Goal: Task Accomplishment & Management: Manage account settings

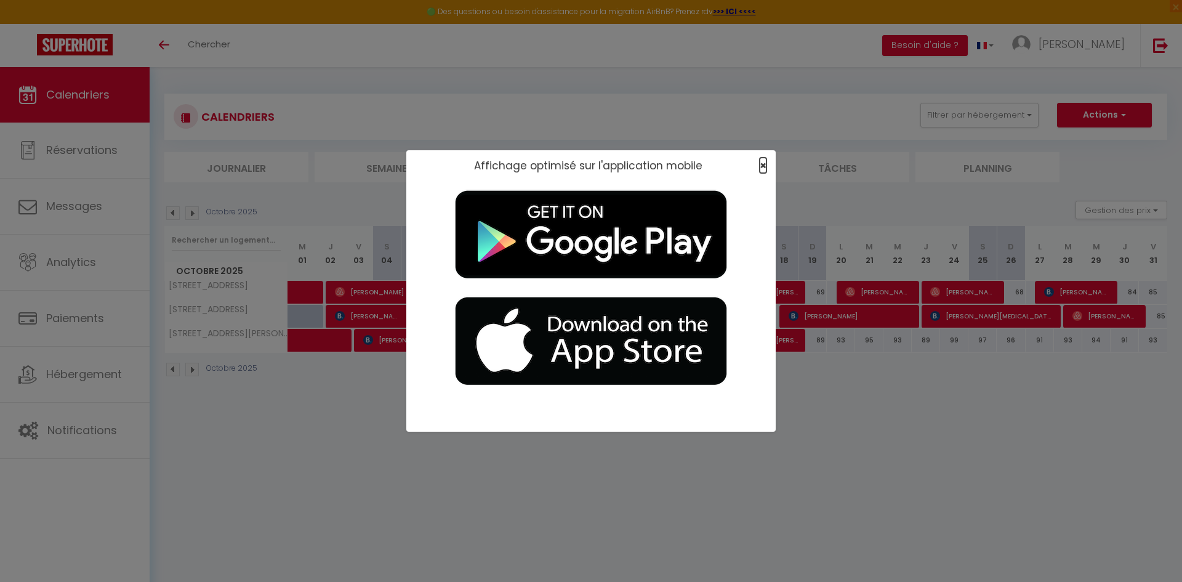
drag, startPoint x: 763, startPoint y: 167, endPoint x: 751, endPoint y: 169, distance: 12.5
click at [599, 167] on span "×" at bounding box center [763, 165] width 7 height 15
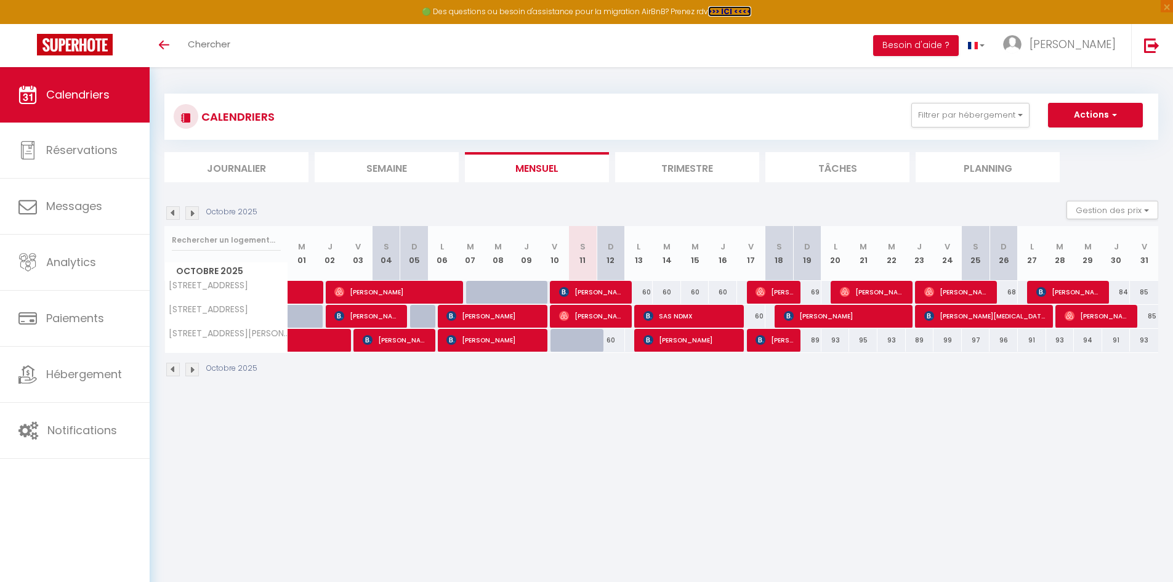
click at [599, 14] on strong ">>> ICI <<<<" at bounding box center [729, 11] width 43 height 10
drag, startPoint x: 1088, startPoint y: 46, endPoint x: 1048, endPoint y: 62, distance: 43.1
click at [1088, 46] on span "[PERSON_NAME]" at bounding box center [1072, 43] width 86 height 15
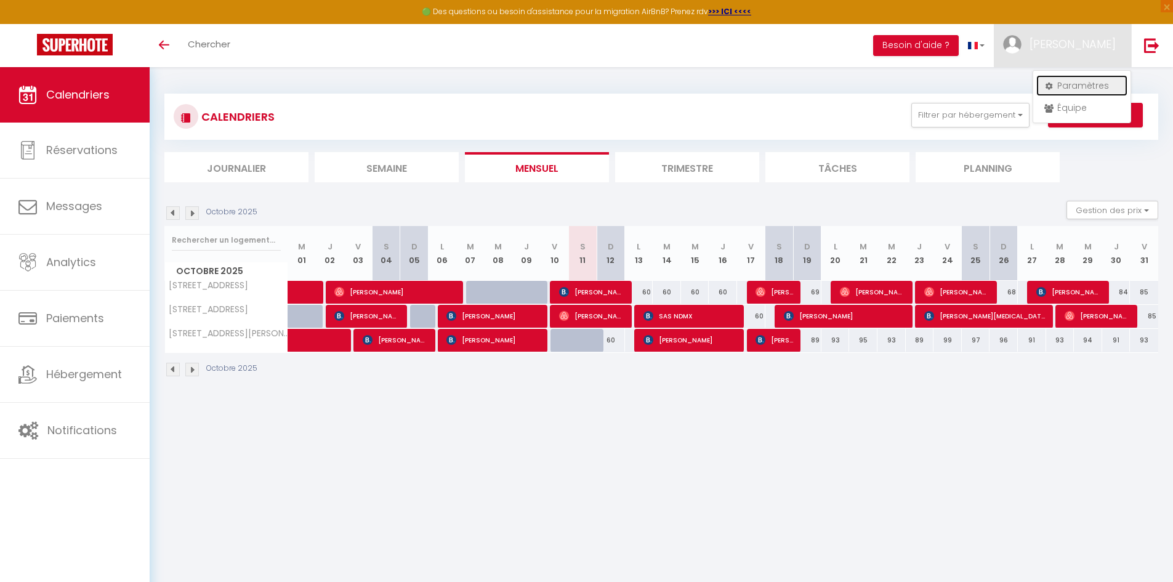
click at [1087, 89] on link "Paramètres" at bounding box center [1081, 85] width 91 height 21
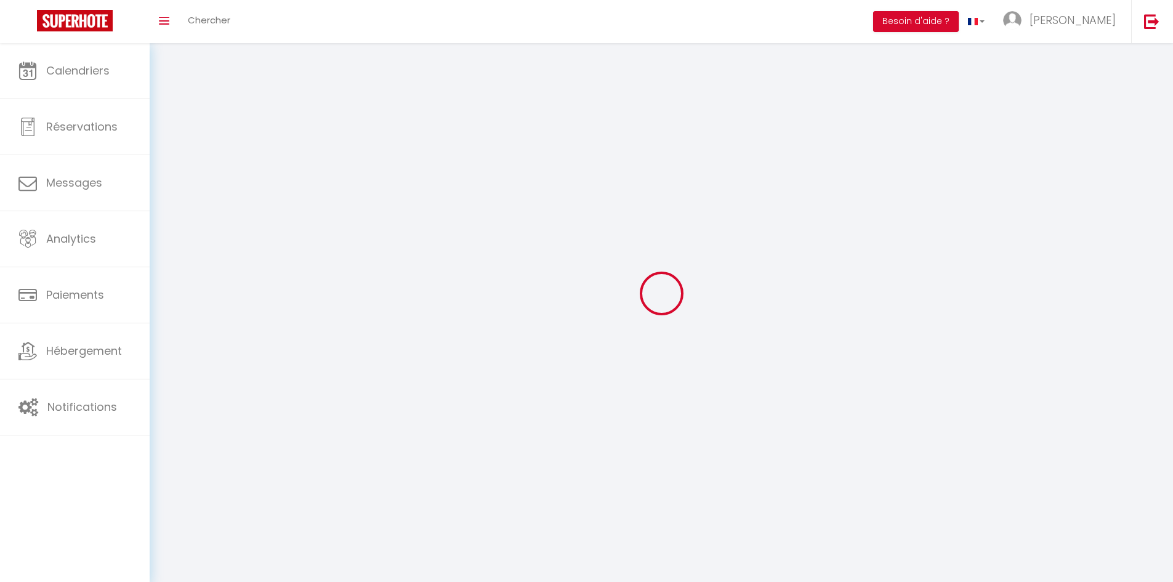
select select
type input "[PERSON_NAME]"
type input "Meunier"
type input "0664811175"
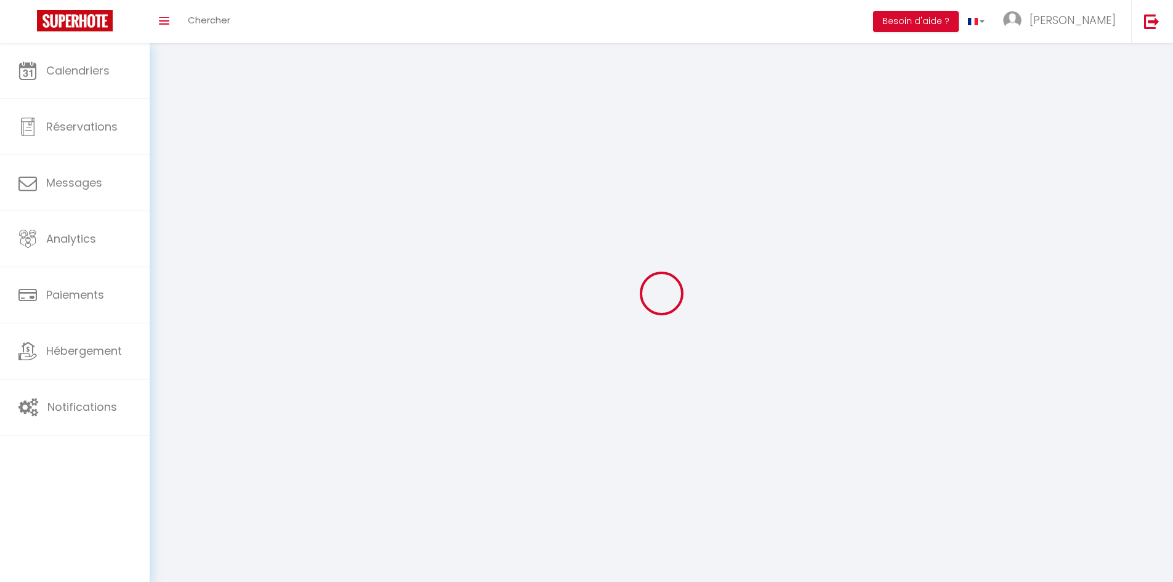
type input "9B [GEOGRAPHIC_DATA]"
type input "37150"
type input "Bléré"
type input "zR8GwpcfrrZoBFPqR0EWesVNF"
type input "vQBAzUOOQnpHuGYupsYzpbuBi"
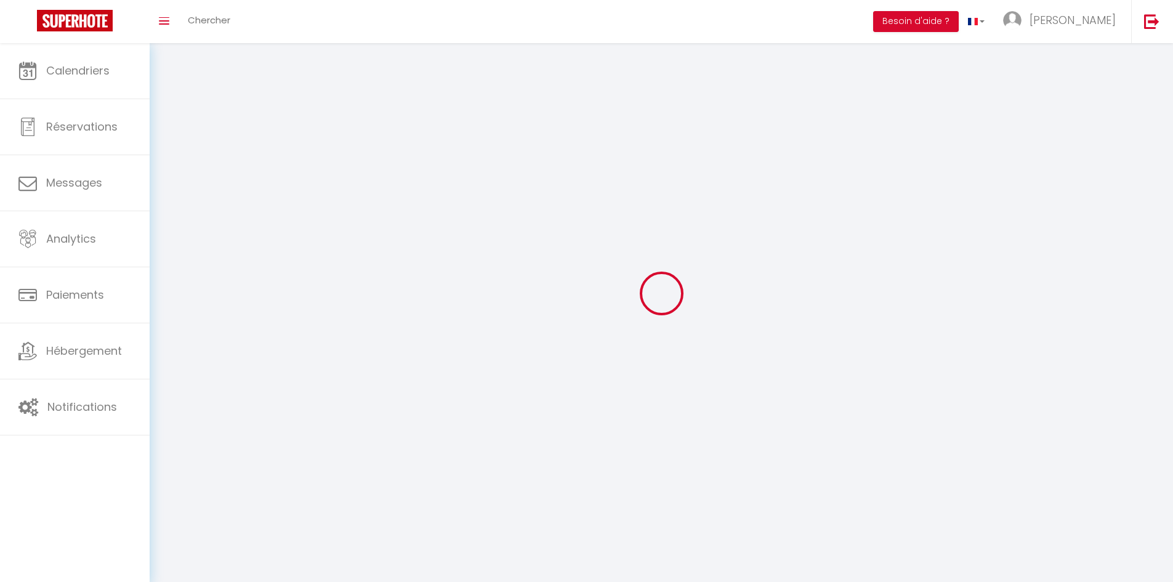
type input "[URL][DOMAIN_NAME]"
type input "zR8GwpcfrrZoBFPqR0EWesVNF"
type input "vQBAzUOOQnpHuGYupsYzpbuBi"
type input "[URL][DOMAIN_NAME]"
select select "28"
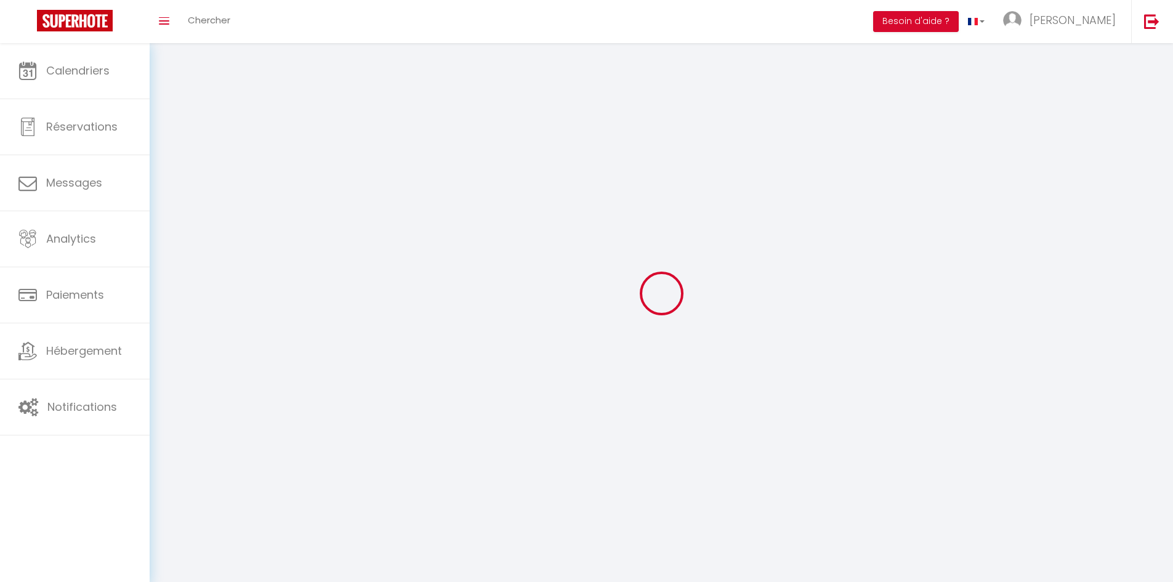
select select "fr"
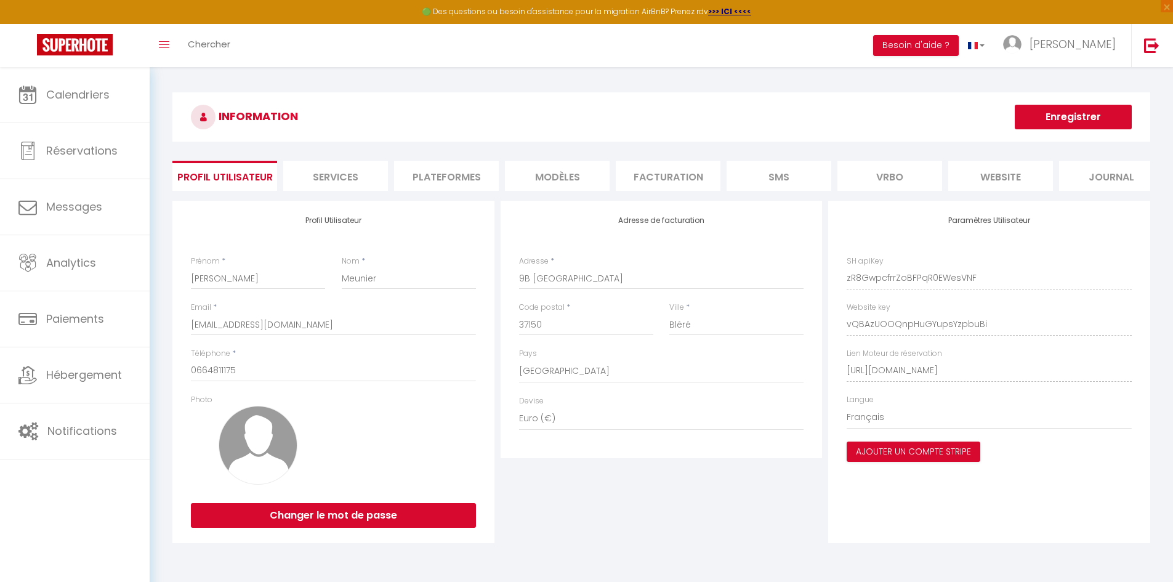
click at [455, 172] on li "Plateformes" at bounding box center [446, 176] width 105 height 30
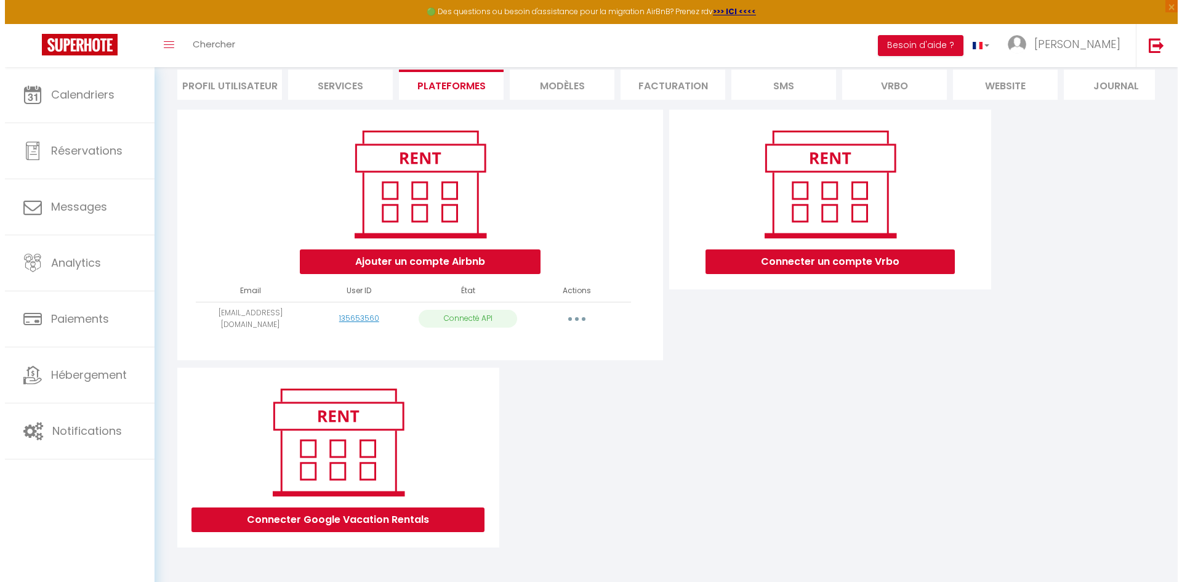
scroll to position [97, 0]
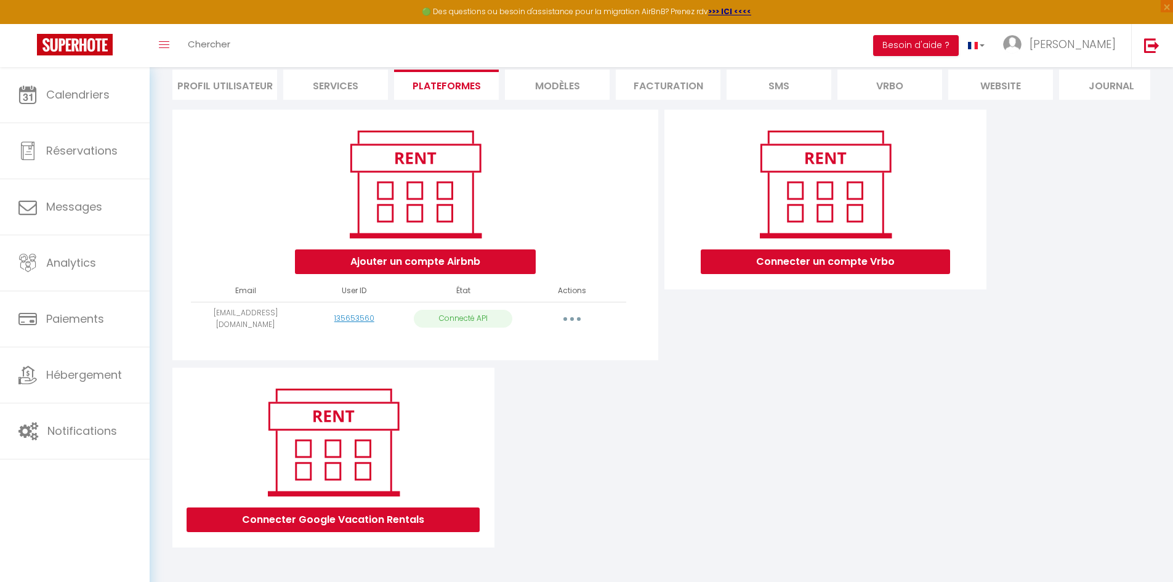
click at [573, 320] on icon "button" at bounding box center [572, 319] width 4 height 4
click at [770, 405] on div "Ajouter un compte Airbnb Email User ID État Actions maximemeunier@live.fr 13565…" at bounding box center [661, 329] width 984 height 438
click at [401, 262] on button "Ajouter un compte Airbnb" at bounding box center [415, 261] width 241 height 25
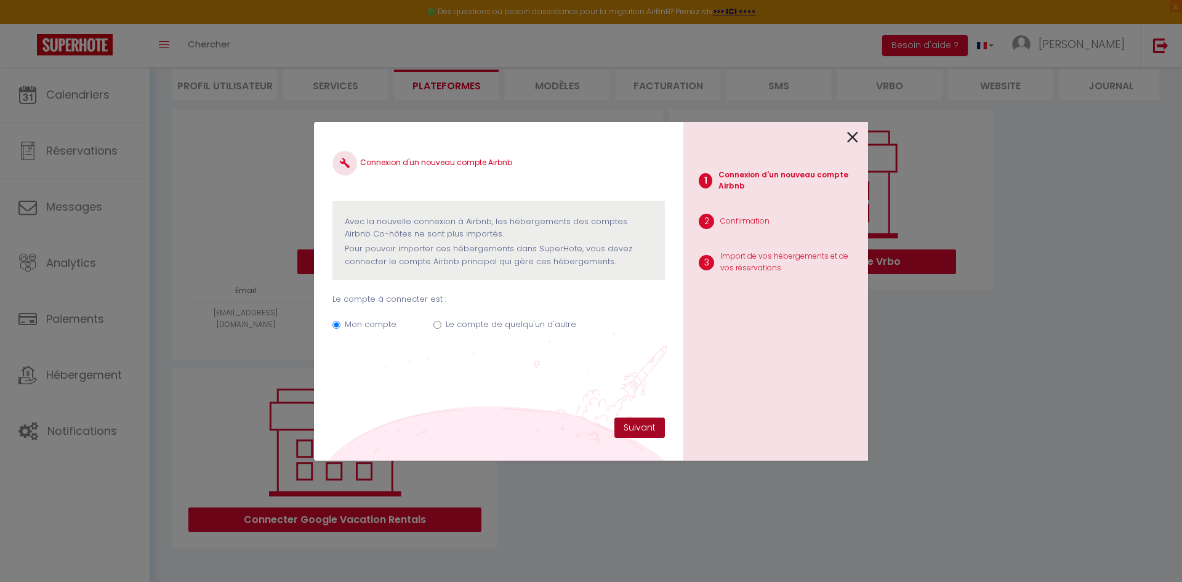
click at [640, 427] on button "Suivant" at bounding box center [639, 427] width 50 height 21
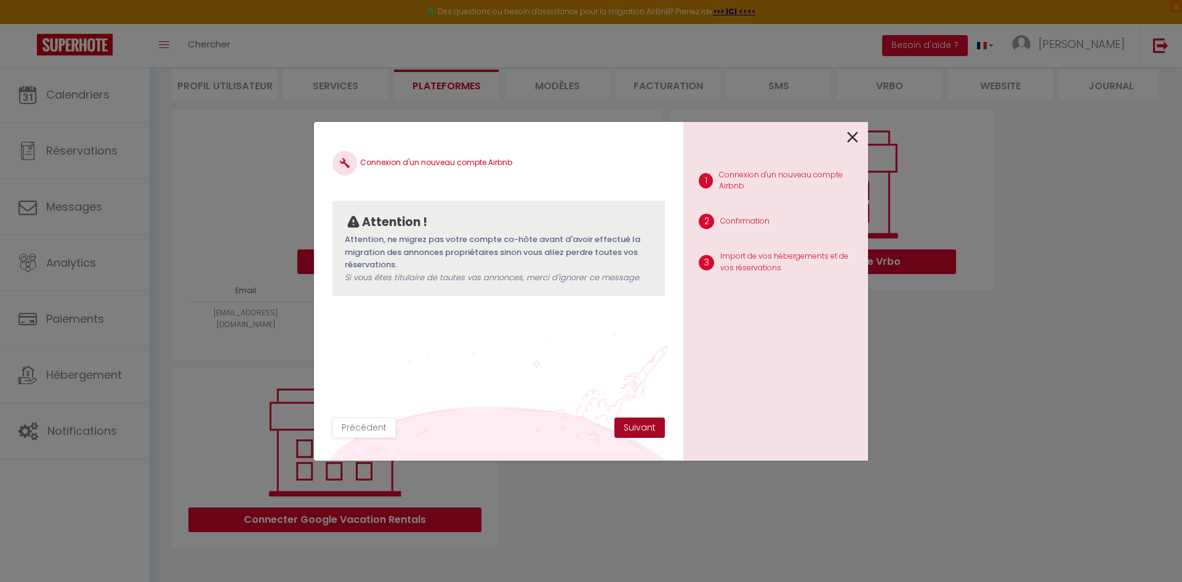
click at [637, 426] on button "Suivant" at bounding box center [639, 427] width 50 height 21
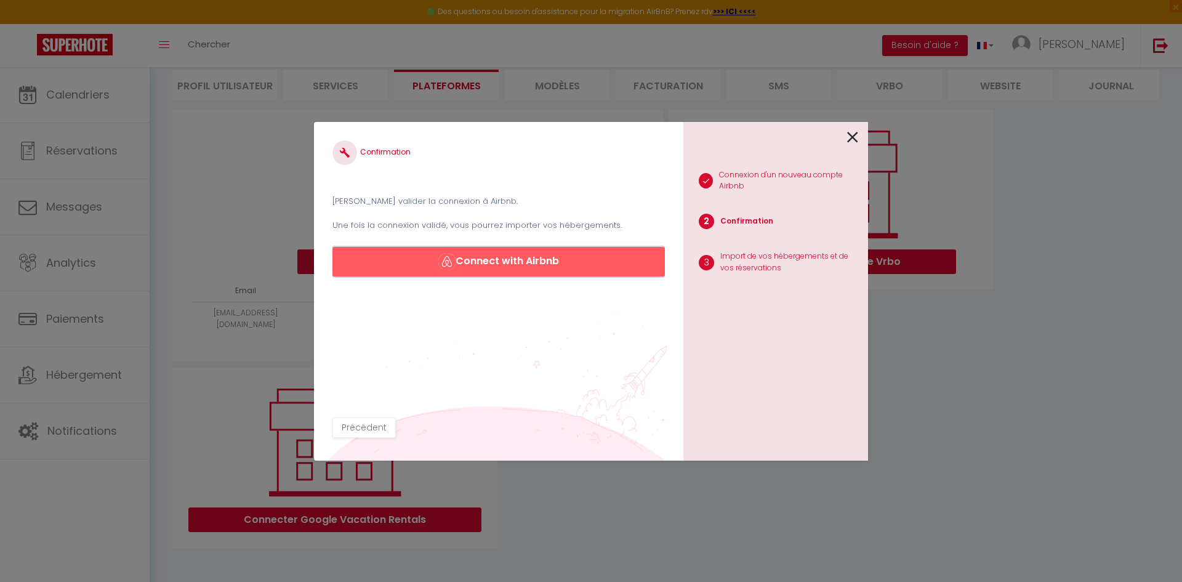
click at [492, 264] on button "Connect with Airbnb" at bounding box center [498, 262] width 332 height 30
click at [507, 263] on button "Connect with Airbnb" at bounding box center [498, 262] width 332 height 30
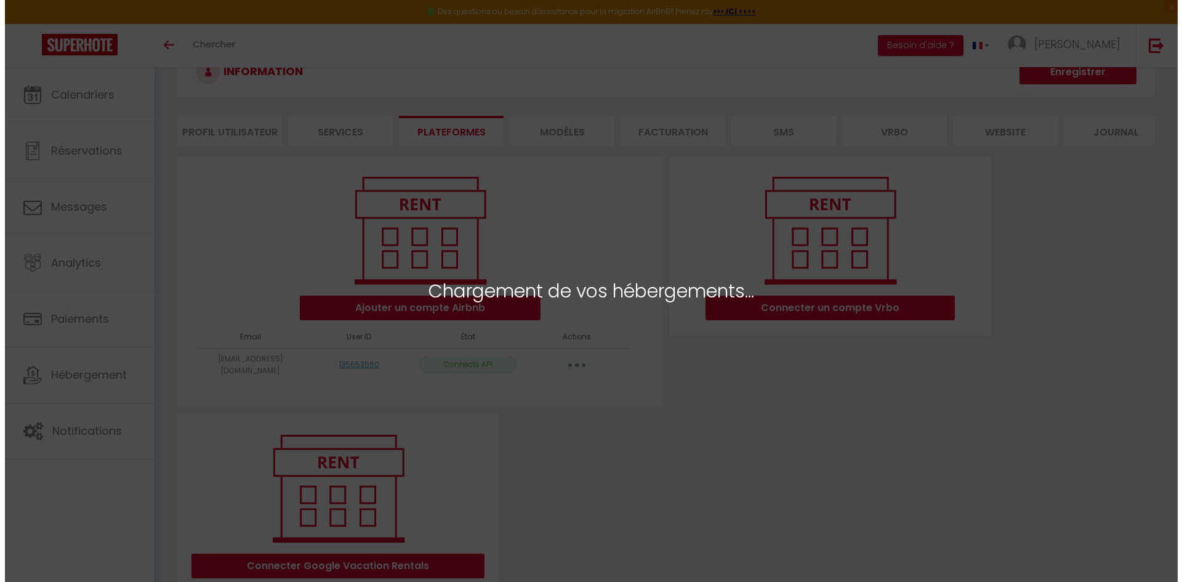
scroll to position [97, 0]
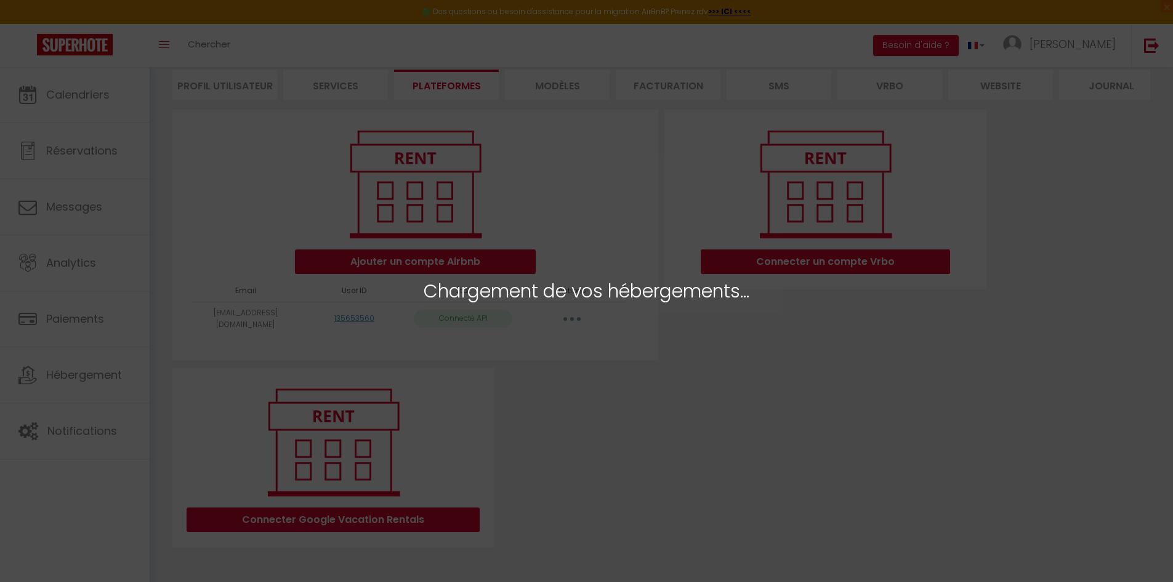
select select "62357"
select select "62358"
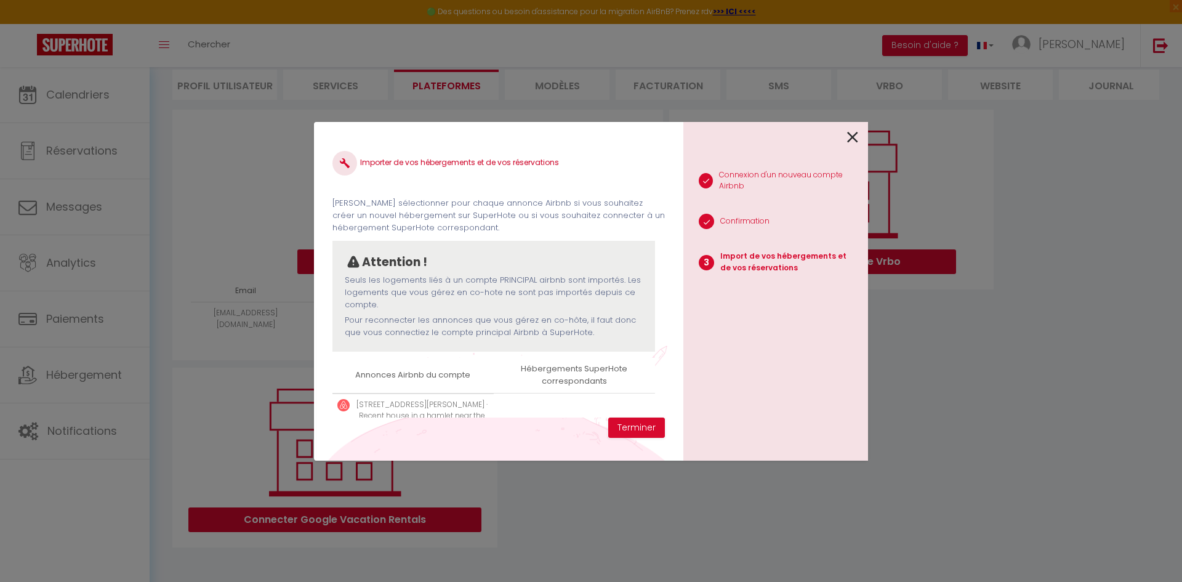
drag, startPoint x: 469, startPoint y: 281, endPoint x: 608, endPoint y: 332, distance: 148.2
click at [608, 332] on div "Seuls les logements liés à un compte PRINCIPAL airbnb sont importés. Les logeme…" at bounding box center [494, 306] width 298 height 65
click at [650, 425] on button "Terminer" at bounding box center [636, 427] width 57 height 21
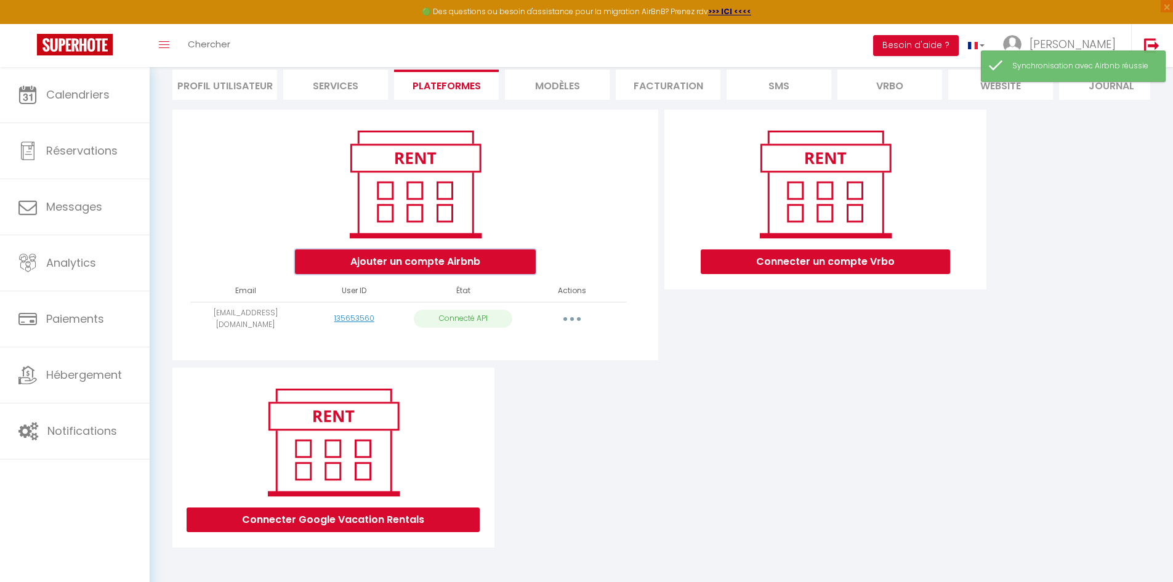
click at [429, 267] on button "Ajouter un compte Airbnb" at bounding box center [415, 261] width 241 height 25
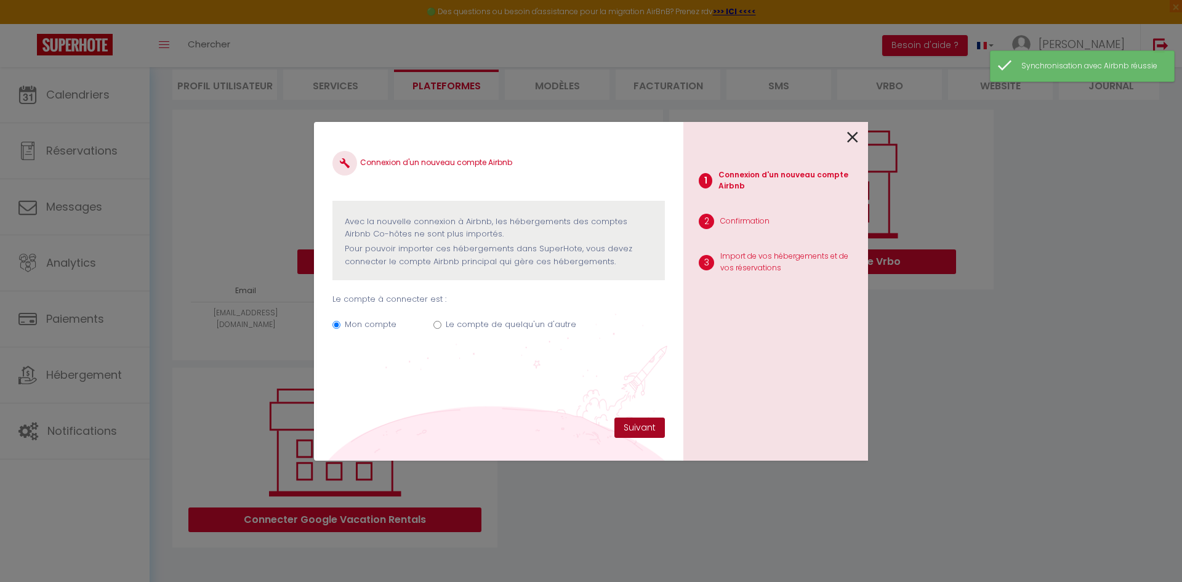
click at [640, 428] on button "Suivant" at bounding box center [639, 427] width 50 height 21
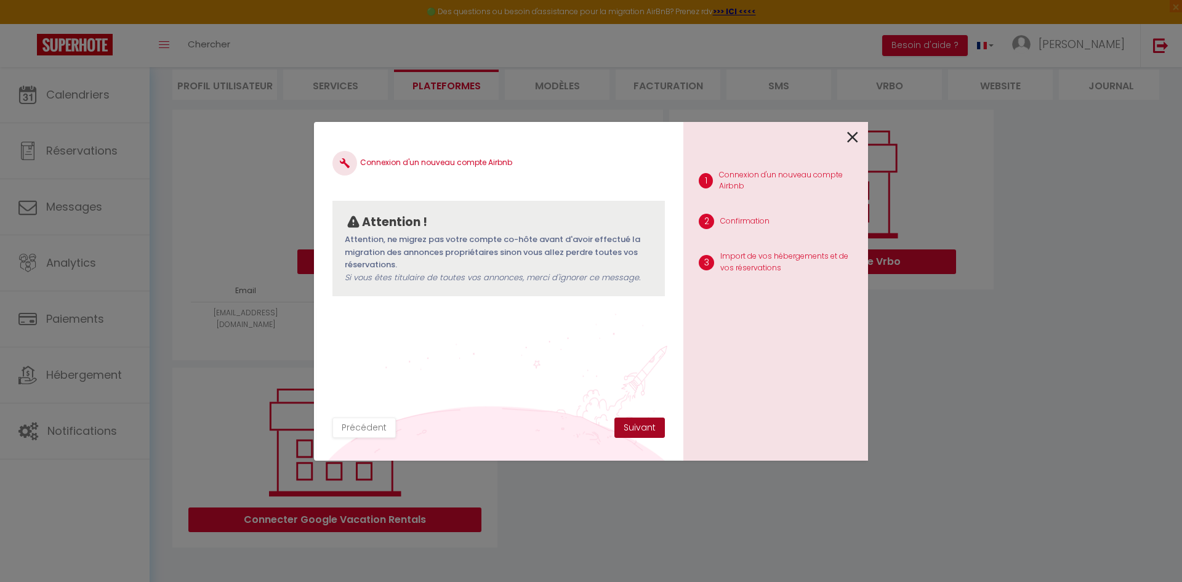
click at [646, 424] on button "Suivant" at bounding box center [639, 427] width 50 height 21
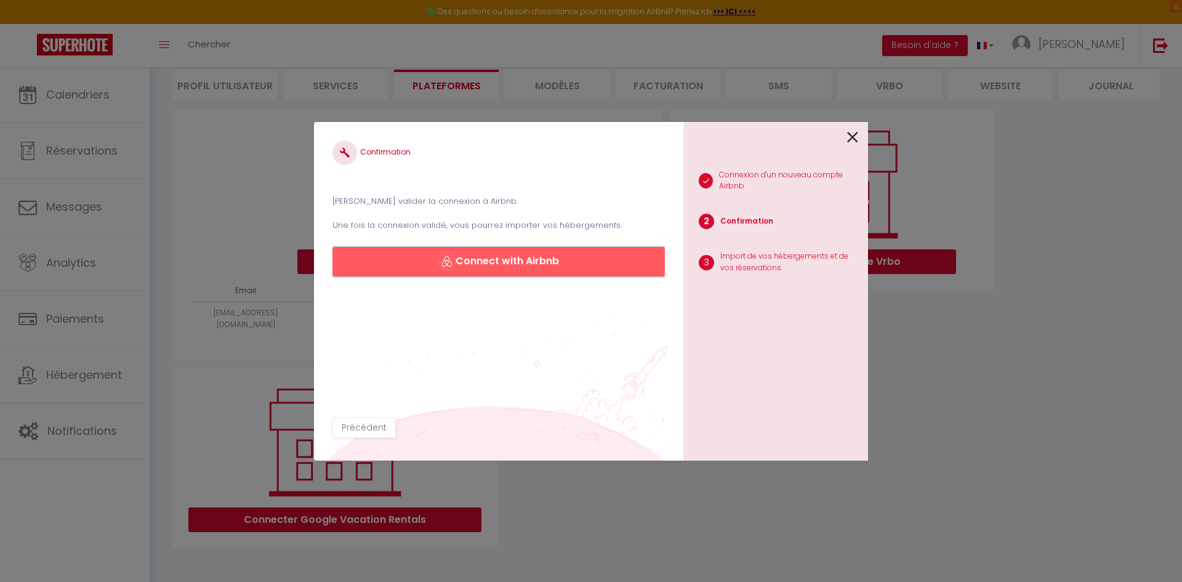
click at [513, 270] on button "Connect with Airbnb" at bounding box center [498, 262] width 332 height 30
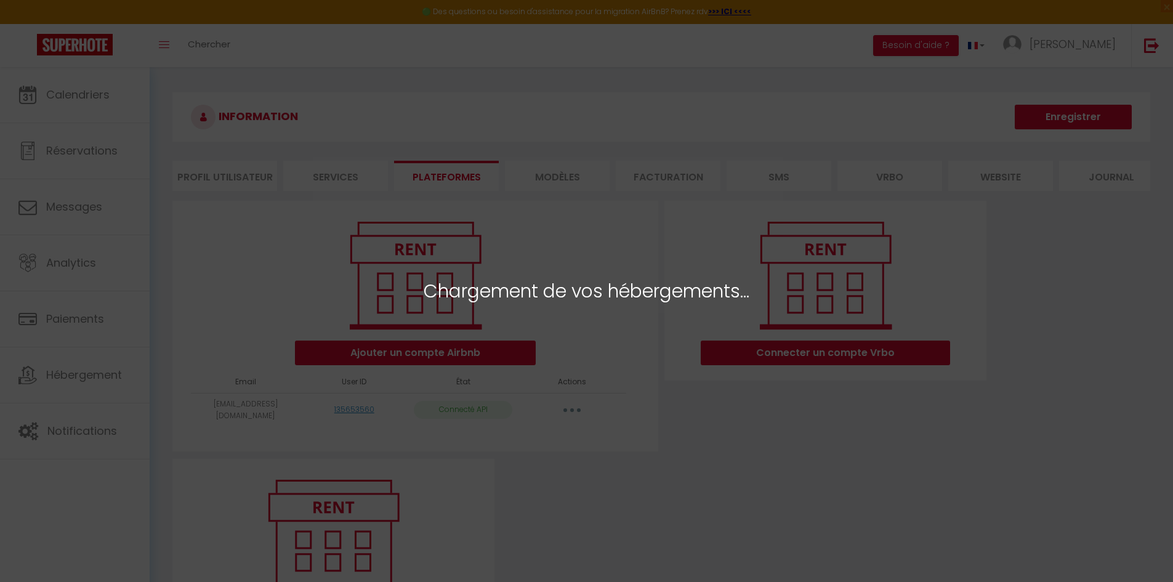
select select "62357"
select select "62358"
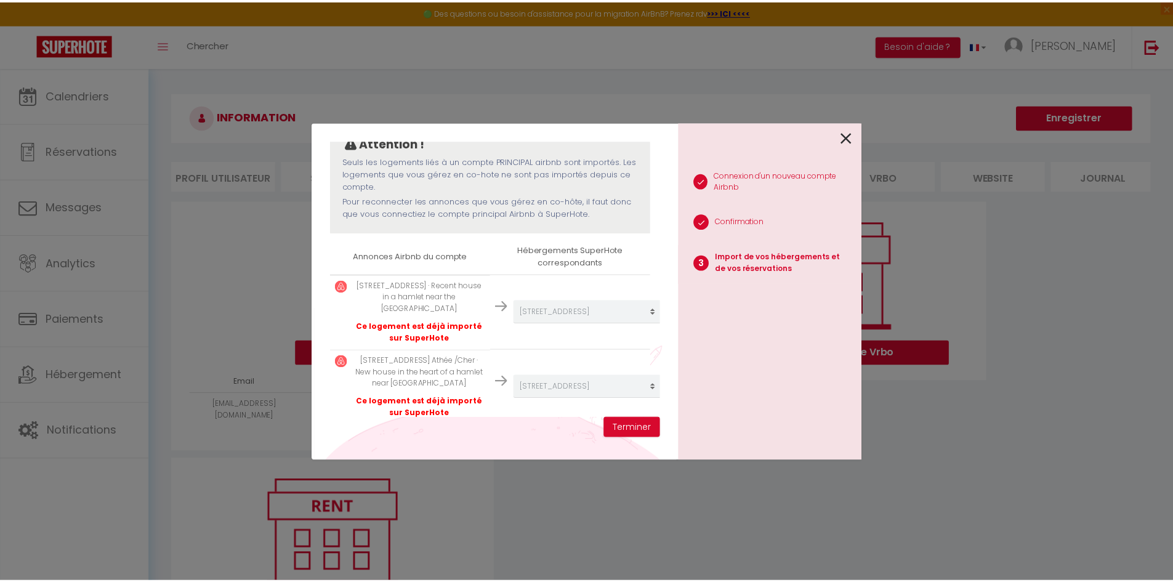
scroll to position [144, 0]
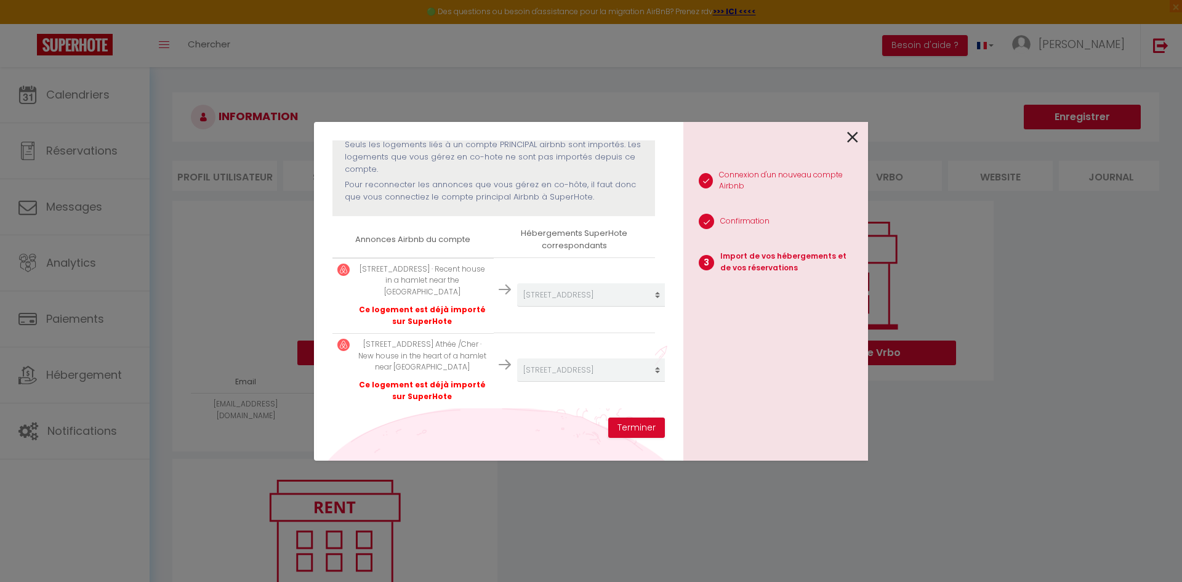
click at [858, 139] on icon at bounding box center [852, 137] width 11 height 18
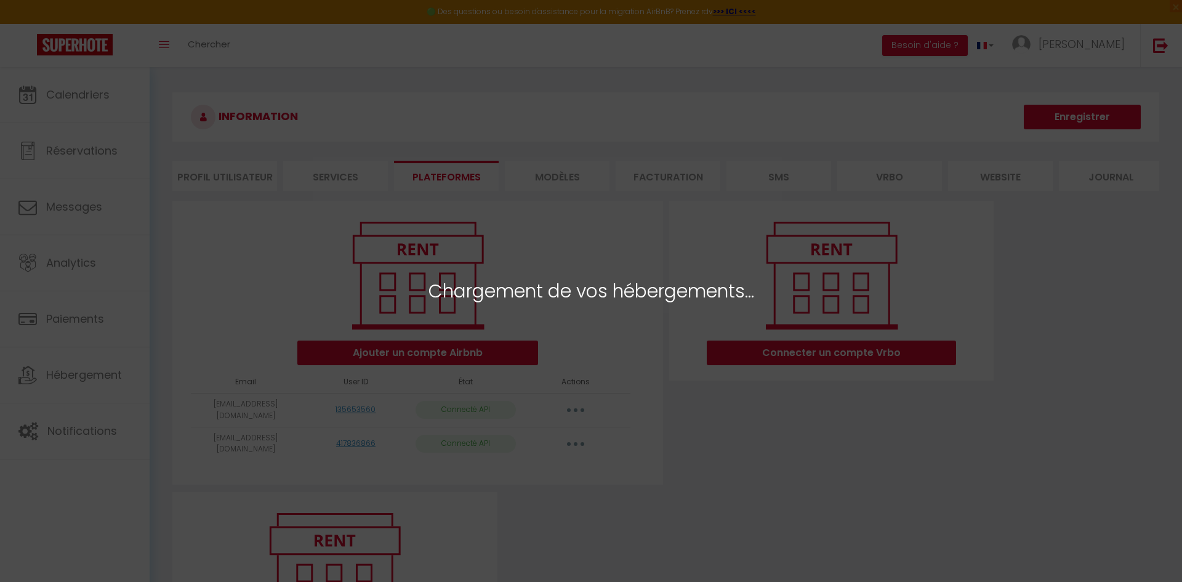
select select "62357"
select select "62358"
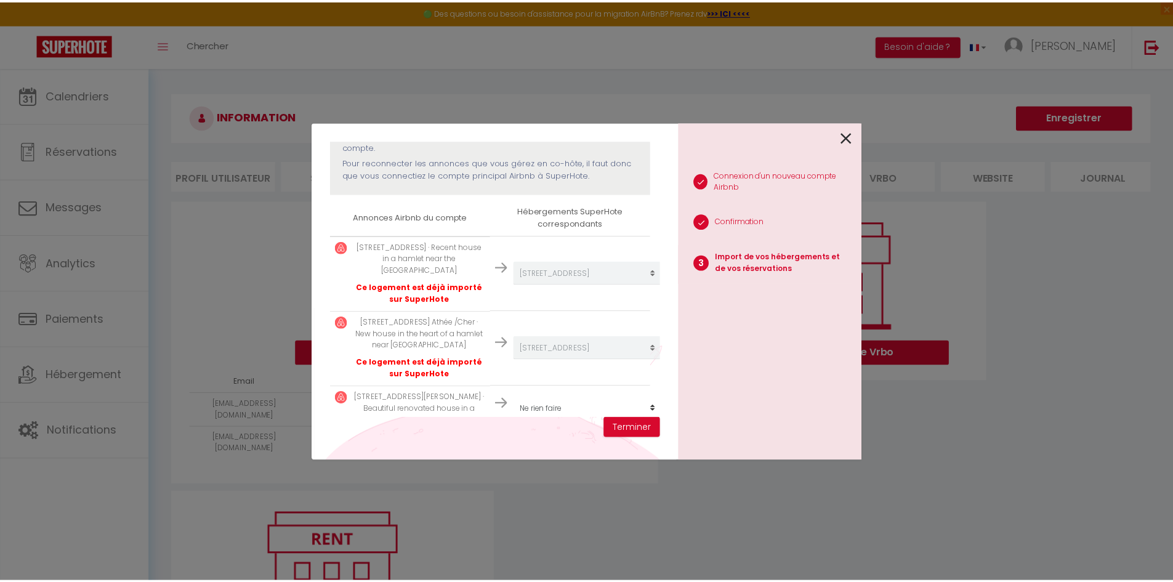
scroll to position [190, 0]
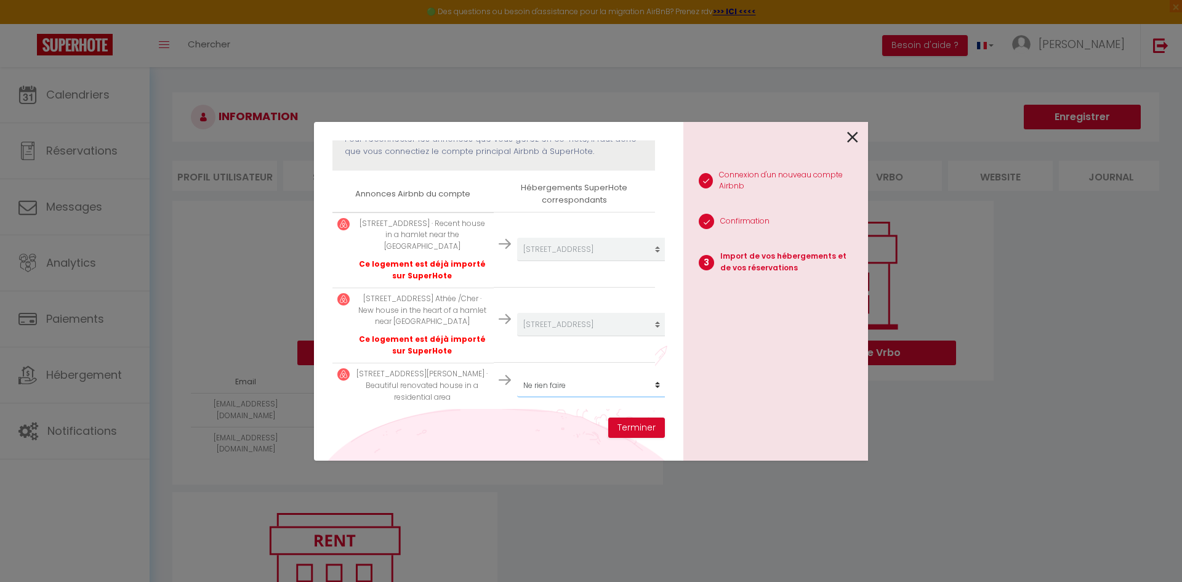
click at [547, 376] on select "Créer un nouvel hébergement Ne rien faire [STREET_ADDRESS] [STREET_ADDRESS] [ST…" at bounding box center [592, 385] width 150 height 23
select select "62359"
click at [517, 374] on select "Créer un nouvel hébergement Ne rien faire [STREET_ADDRESS] [STREET_ADDRESS] [ST…" at bounding box center [592, 385] width 150 height 23
click at [637, 430] on button "Terminer" at bounding box center [636, 427] width 57 height 21
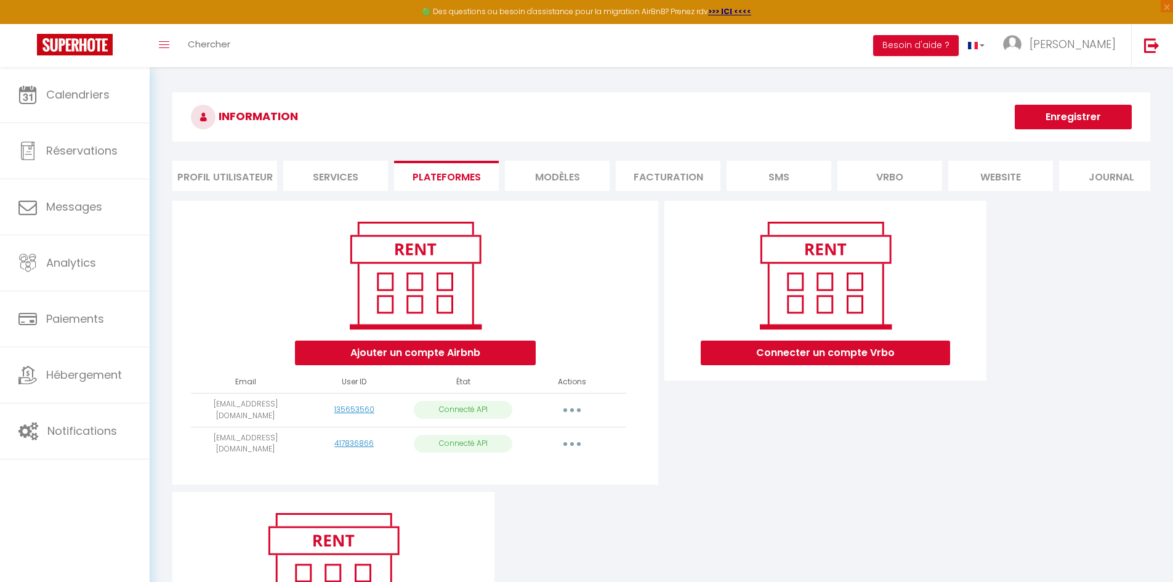
click at [1085, 112] on button "Enregistrer" at bounding box center [1073, 117] width 117 height 25
click at [1055, 118] on button "Enregistrer" at bounding box center [1073, 117] width 117 height 25
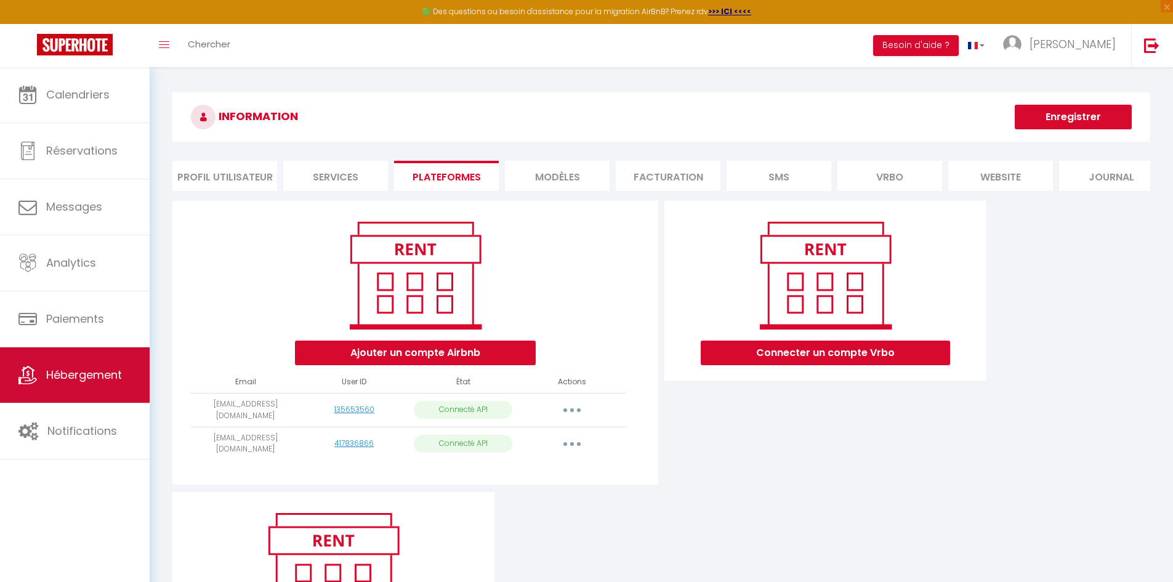
click at [78, 381] on span "Hébergement" at bounding box center [84, 374] width 76 height 15
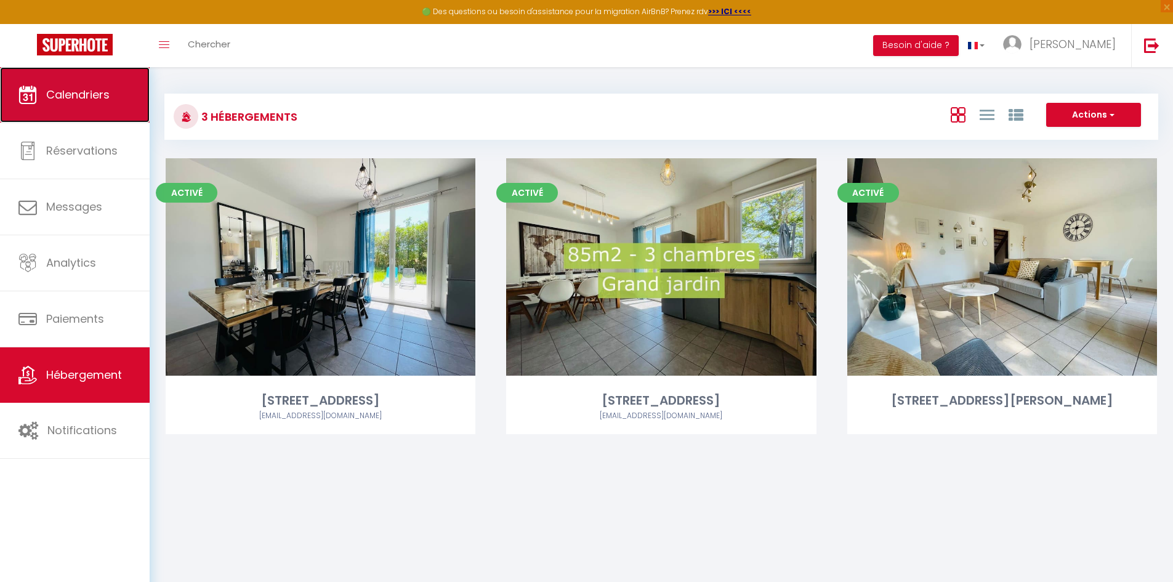
click at [100, 94] on span "Calendriers" at bounding box center [77, 94] width 63 height 15
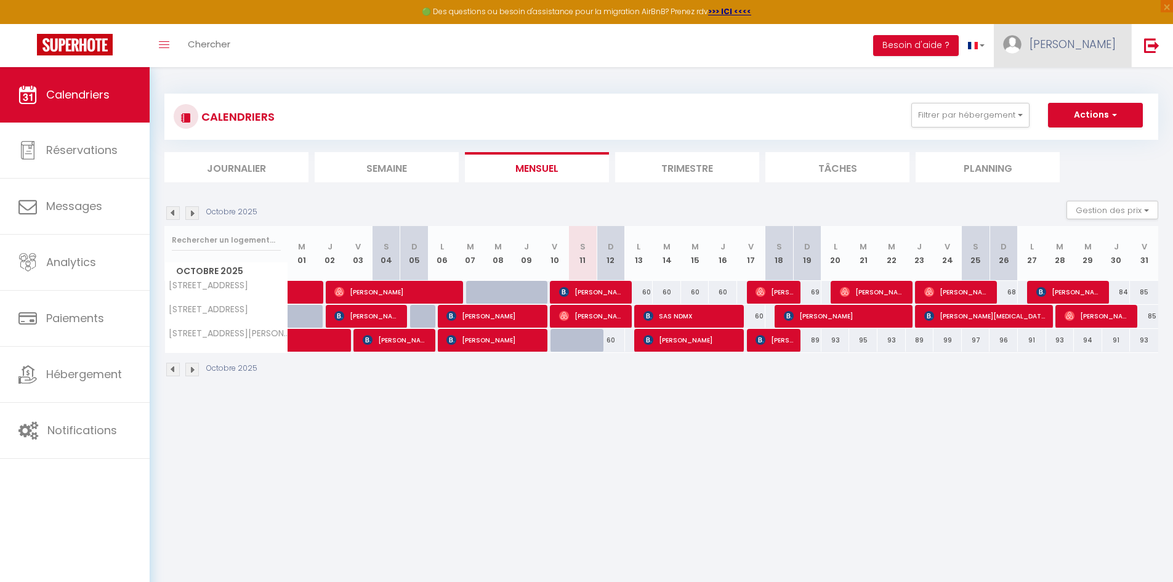
click at [1074, 47] on span "[PERSON_NAME]" at bounding box center [1072, 43] width 86 height 15
click at [1066, 85] on link "Paramètres" at bounding box center [1081, 85] width 91 height 21
select select "28"
select select "fr"
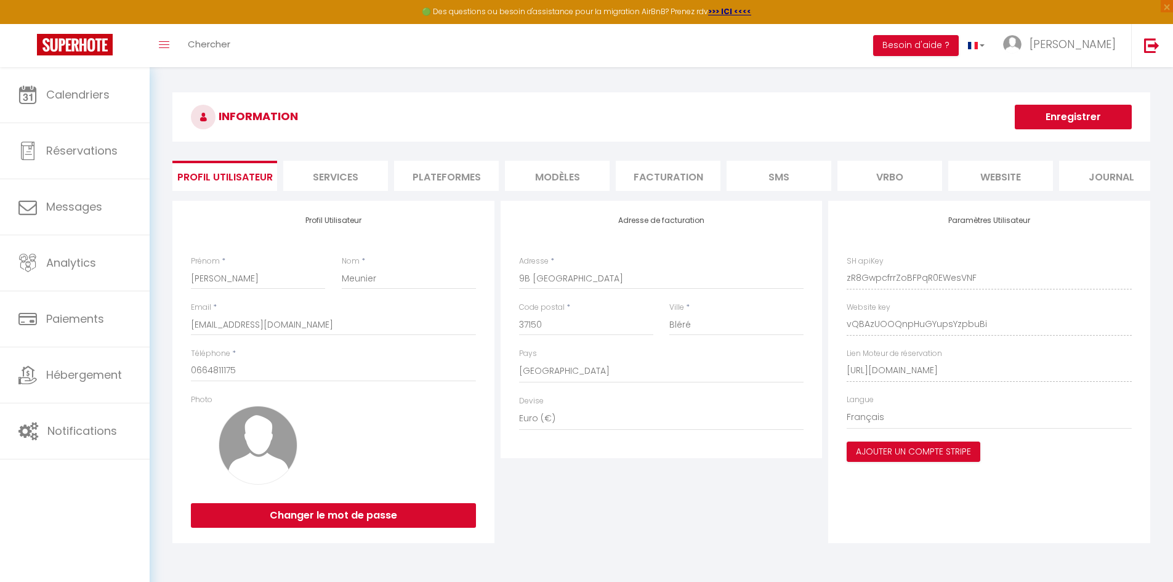
click at [475, 170] on li "Plateformes" at bounding box center [446, 176] width 105 height 30
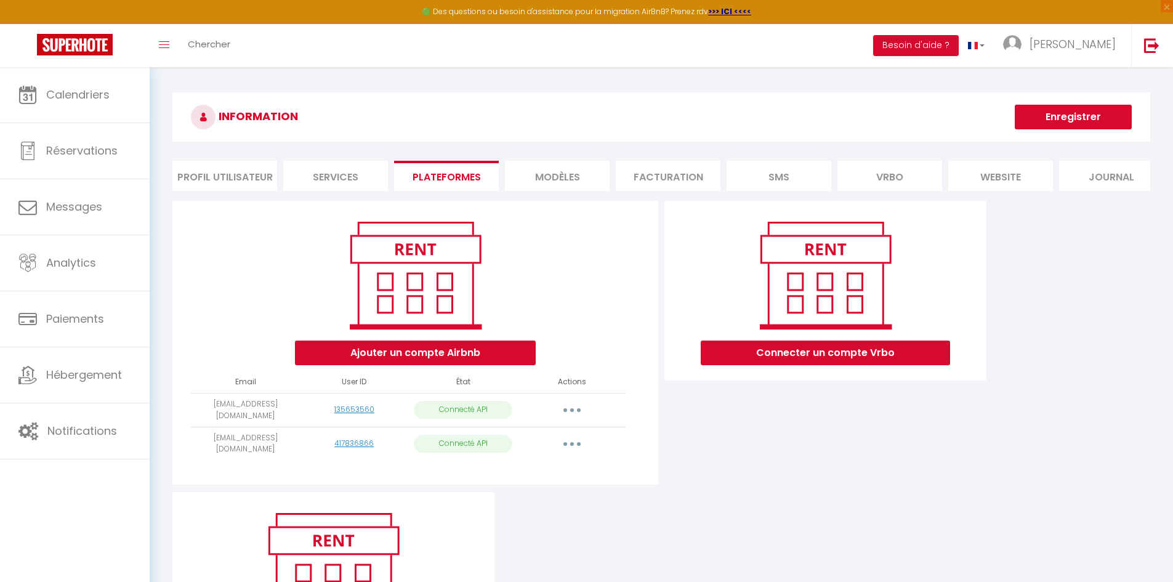
click at [807, 472] on div "Connecter un compte Vrbo" at bounding box center [825, 346] width 328 height 291
